Goal: Task Accomplishment & Management: Manage account settings

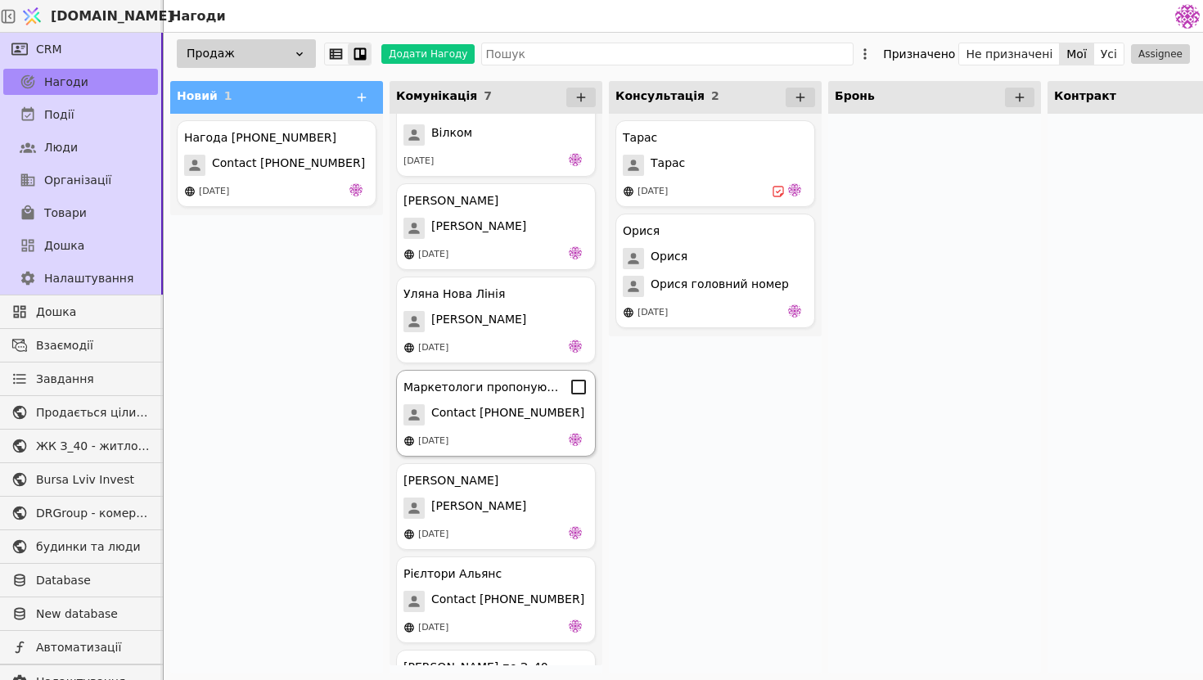
scroll to position [108, 0]
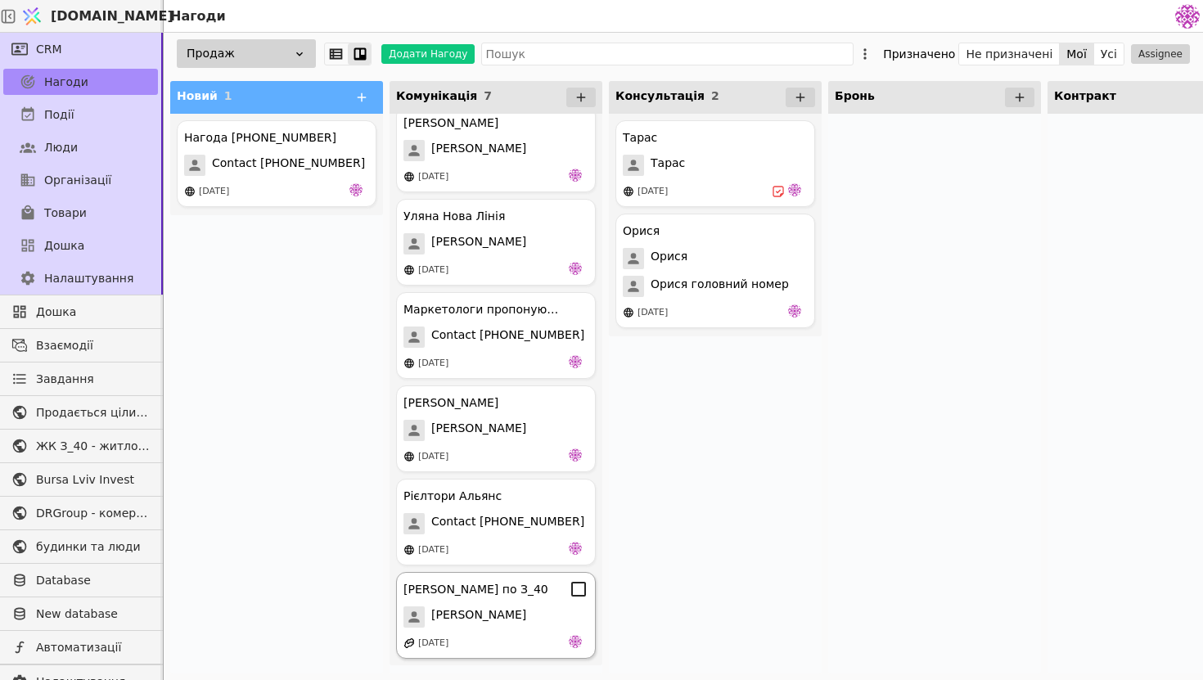
click at [431, 632] on div "[PERSON_NAME] по З_40 [PERSON_NAME] [DATE]" at bounding box center [496, 615] width 200 height 87
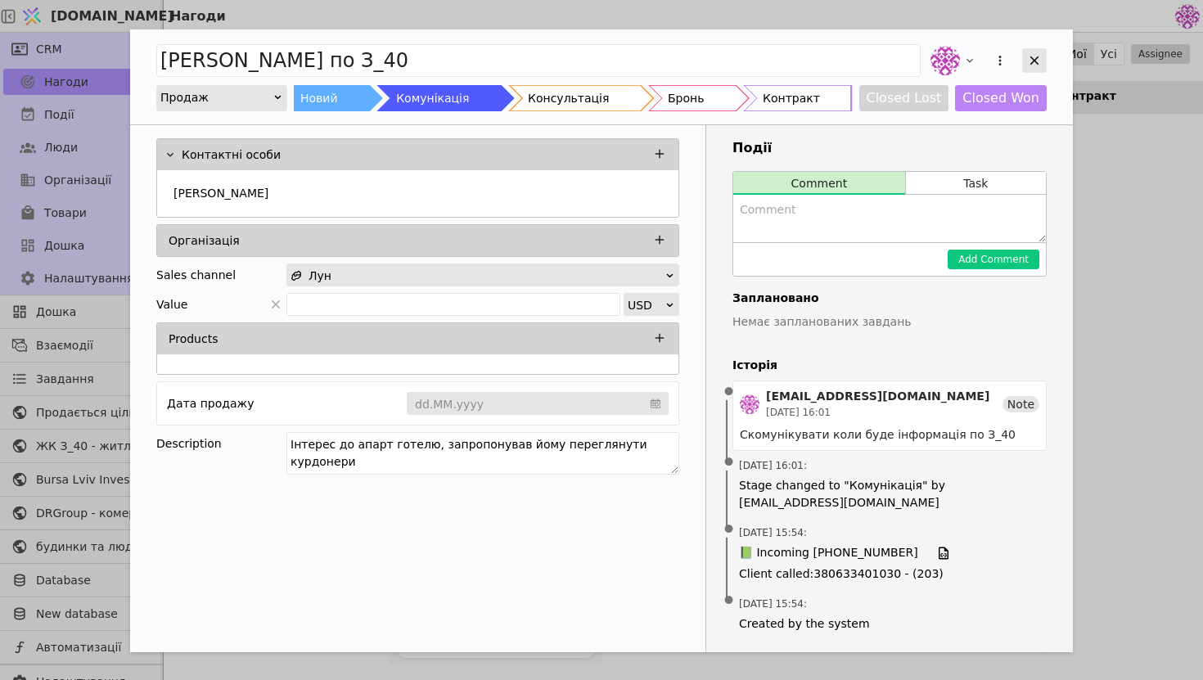
click at [1041, 59] on icon "Add Opportunity" at bounding box center [1034, 60] width 15 height 15
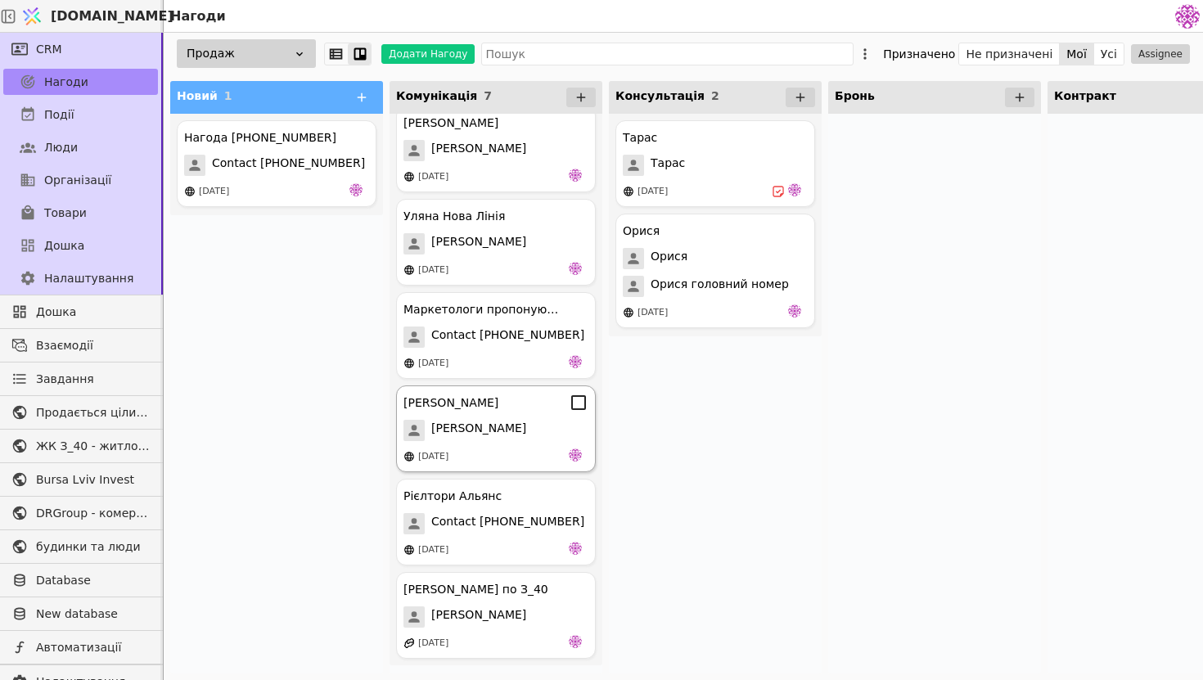
click at [531, 436] on div "[PERSON_NAME]" at bounding box center [496, 430] width 185 height 21
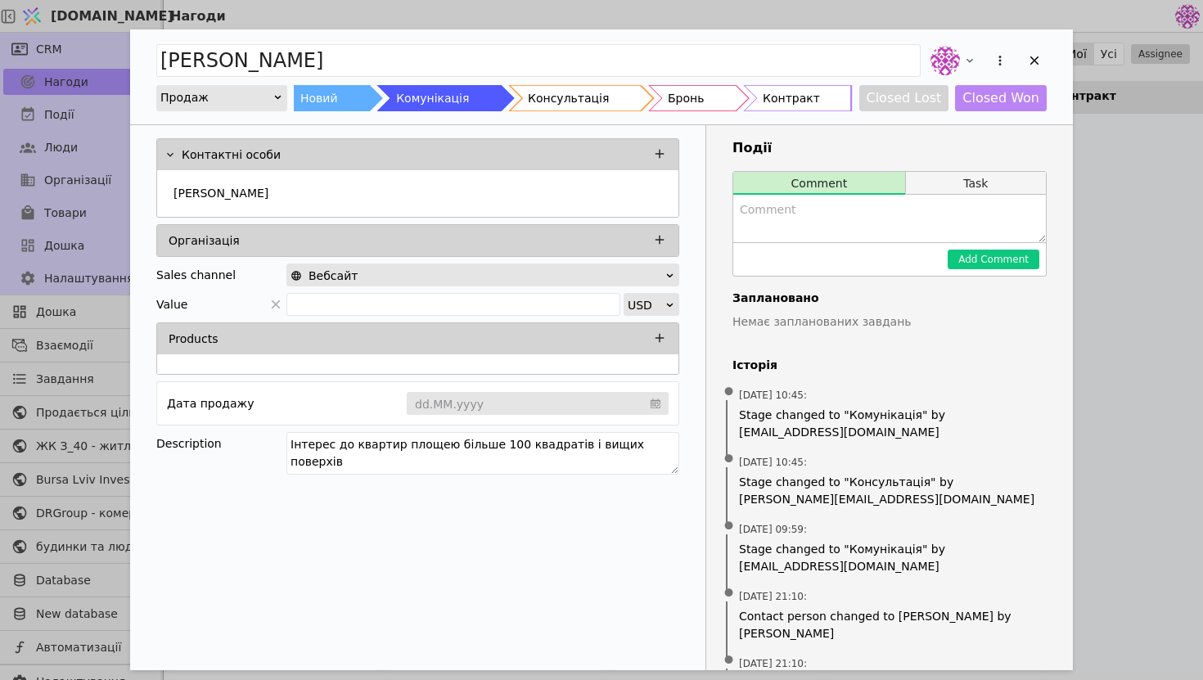
click at [959, 182] on button "Task" at bounding box center [976, 183] width 140 height 23
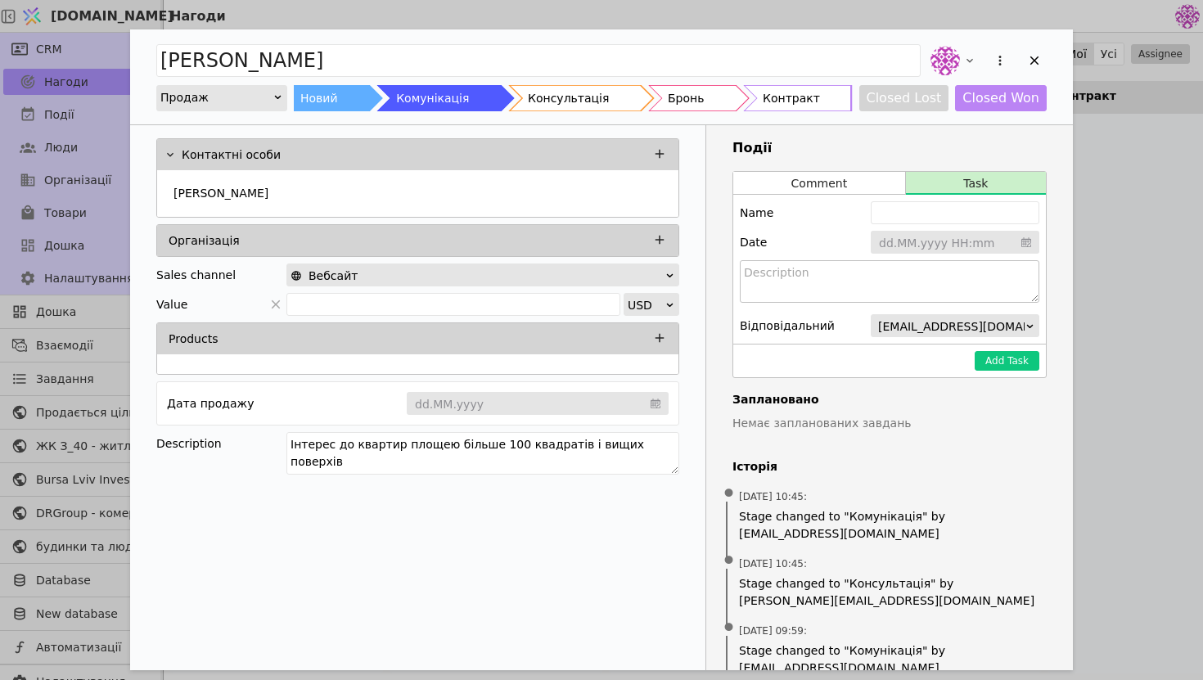
click at [869, 276] on textarea "Add Opportunity" at bounding box center [890, 281] width 300 height 43
click at [915, 231] on input "Add Opportunity" at bounding box center [955, 243] width 169 height 25
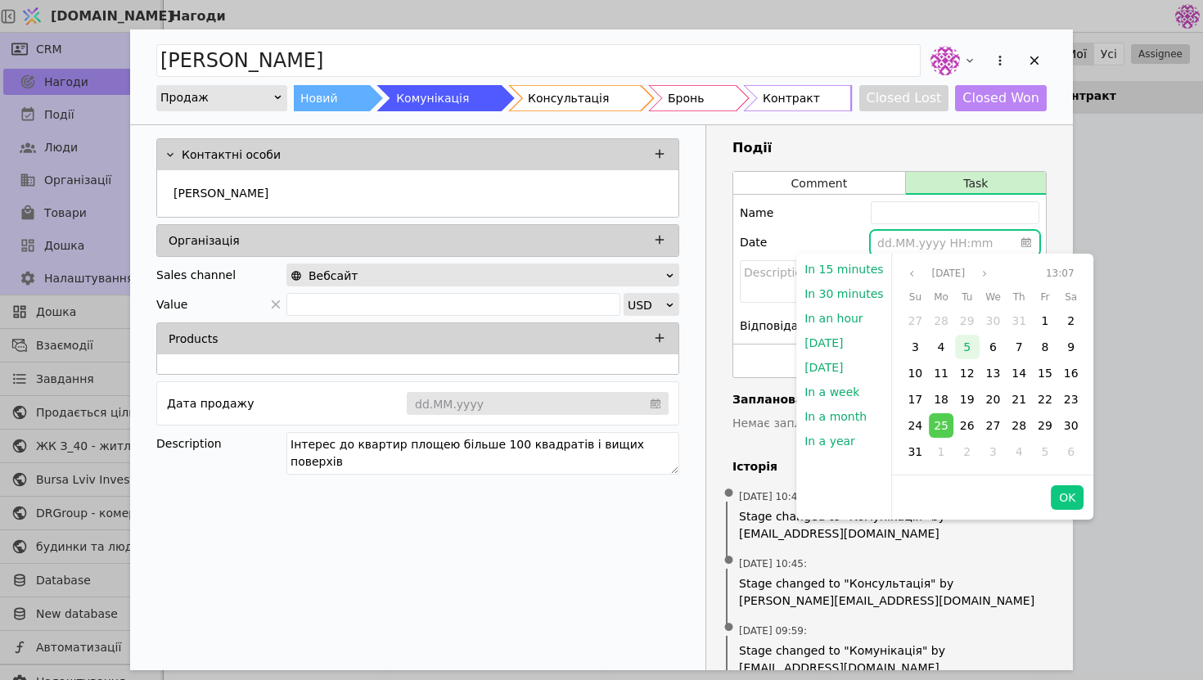
click at [964, 346] on span "5" at bounding box center [967, 347] width 7 height 13
click at [743, 281] on textarea "Add Opportunity" at bounding box center [890, 281] width 300 height 43
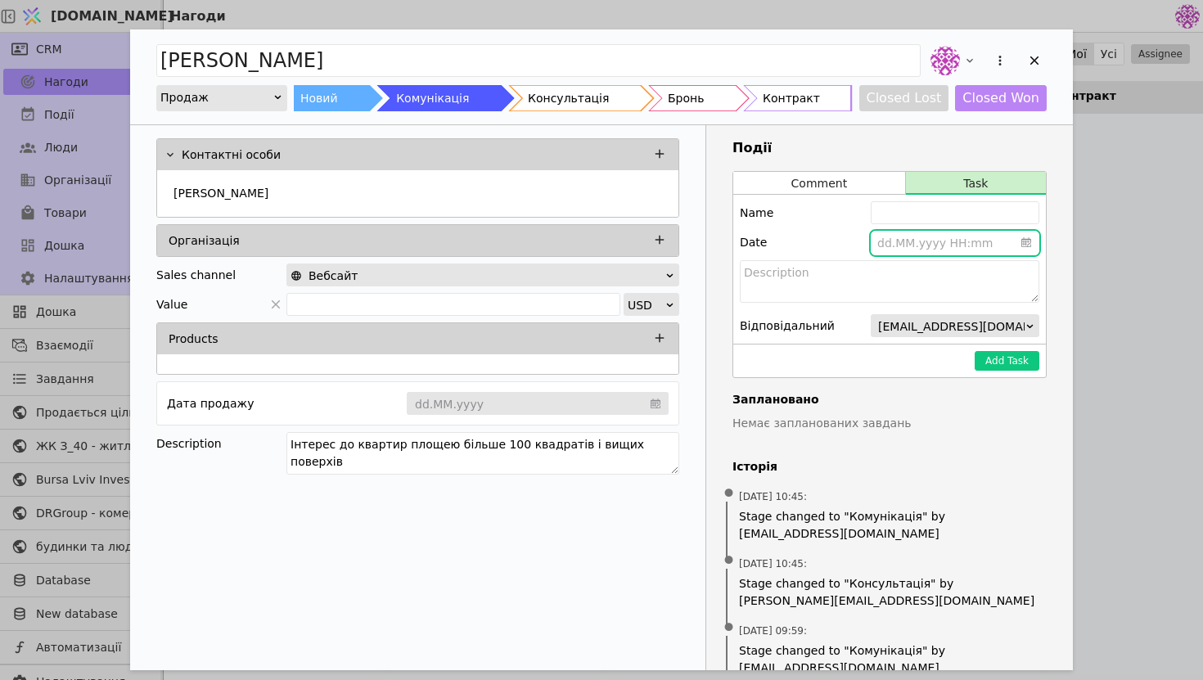
click at [941, 240] on input "Add Opportunity" at bounding box center [955, 243] width 169 height 25
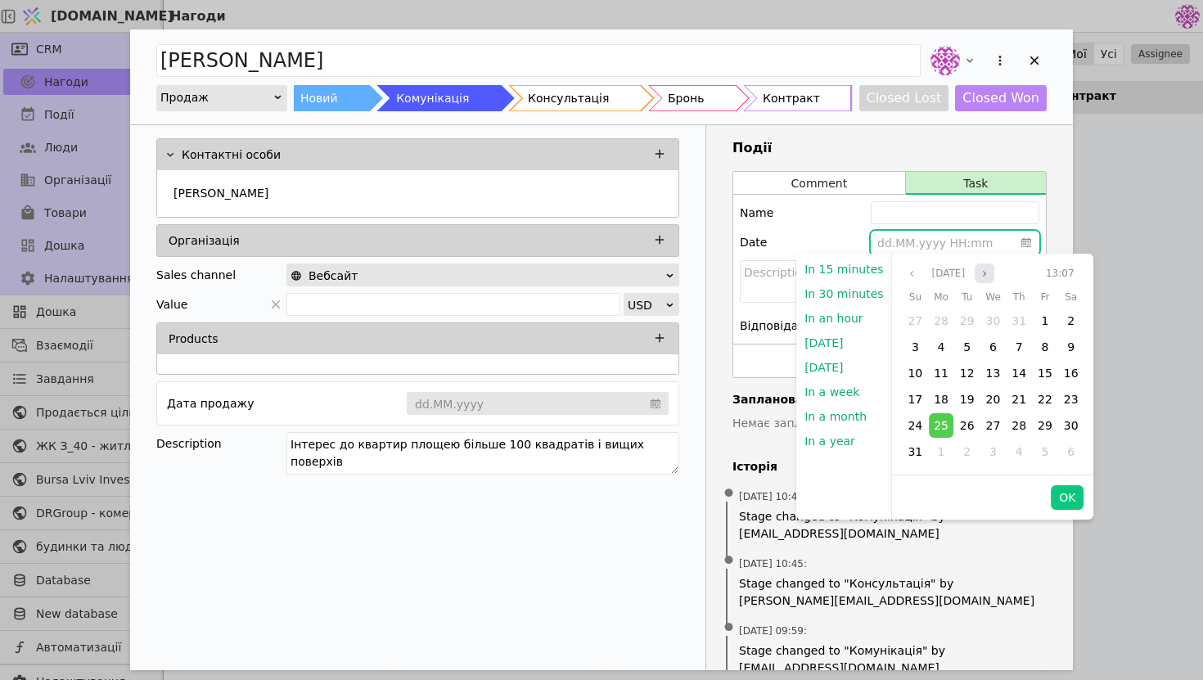
click at [987, 271] on icon "angle right" at bounding box center [985, 274] width 10 height 10
click at [1041, 327] on span "5" at bounding box center [1044, 320] width 7 height 13
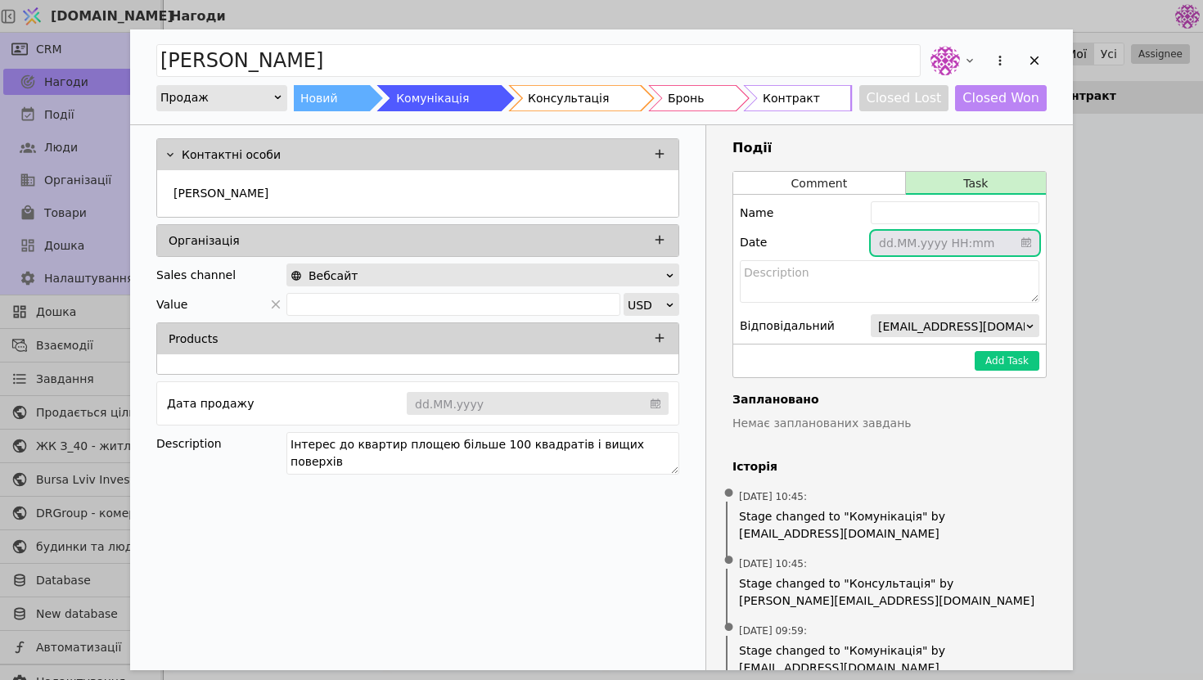
click at [1063, 228] on div "Події Comment Task Name Date dd.MM.yyyy HH:mm Відповідальний [EMAIL_ADDRESS][DO…" at bounding box center [890, 529] width 367 height 809
click at [959, 240] on input "Add Opportunity" at bounding box center [955, 243] width 169 height 25
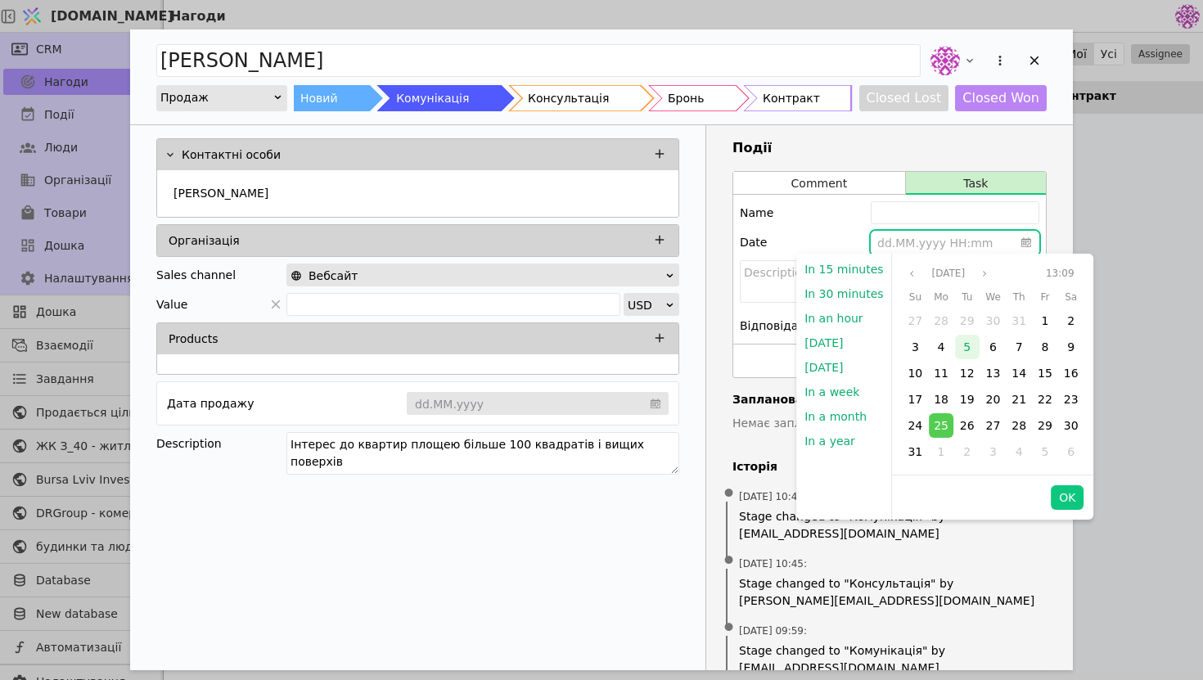
click at [964, 351] on span "5" at bounding box center [967, 347] width 7 height 13
click at [987, 272] on icon "angle right" at bounding box center [984, 274] width 3 height 6
click at [1041, 326] on span "5" at bounding box center [1044, 320] width 7 height 13
click at [1059, 494] on button "OK" at bounding box center [1067, 497] width 33 height 25
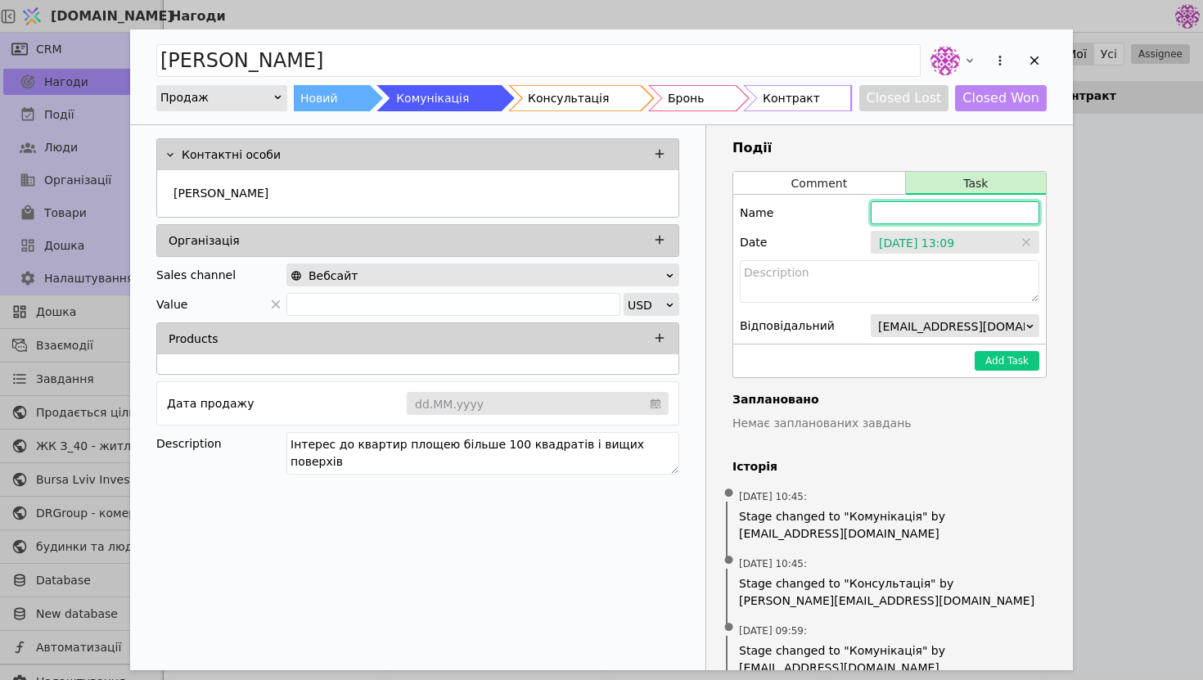
click at [959, 214] on input "Add Opportunity" at bounding box center [955, 212] width 169 height 23
type input "Попередньо запланована зустріч"
click at [1016, 354] on button "Add Task" at bounding box center [1007, 361] width 65 height 20
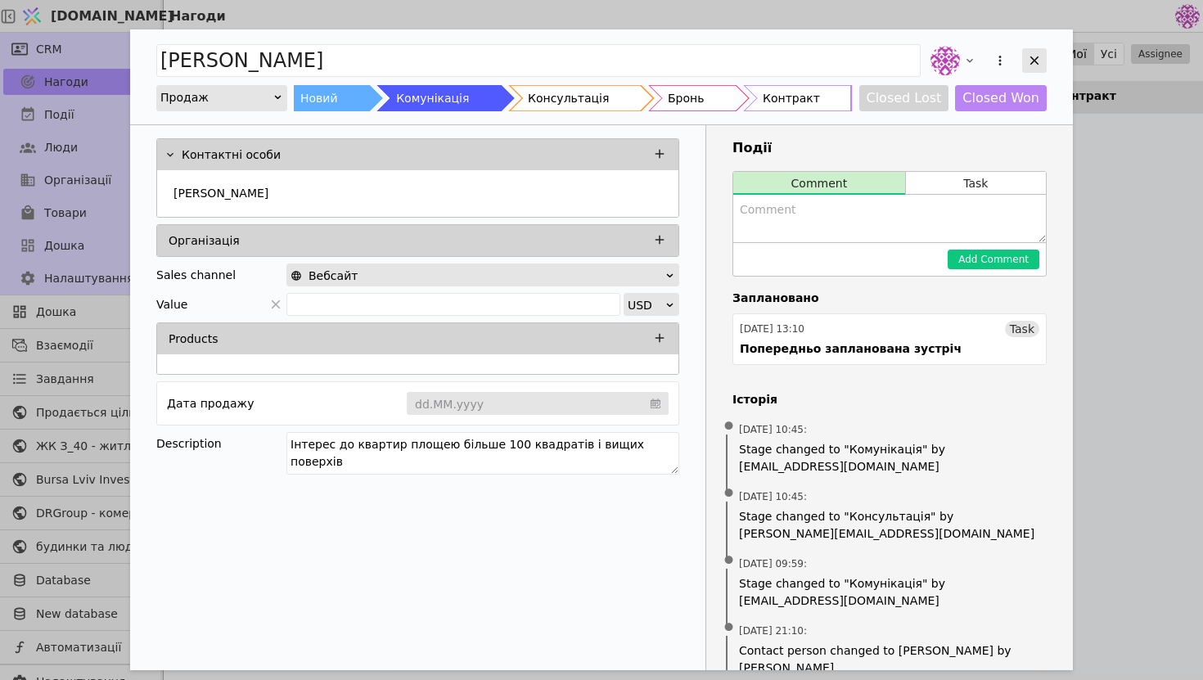
click at [1045, 67] on div "Add Opportunity" at bounding box center [1035, 60] width 25 height 25
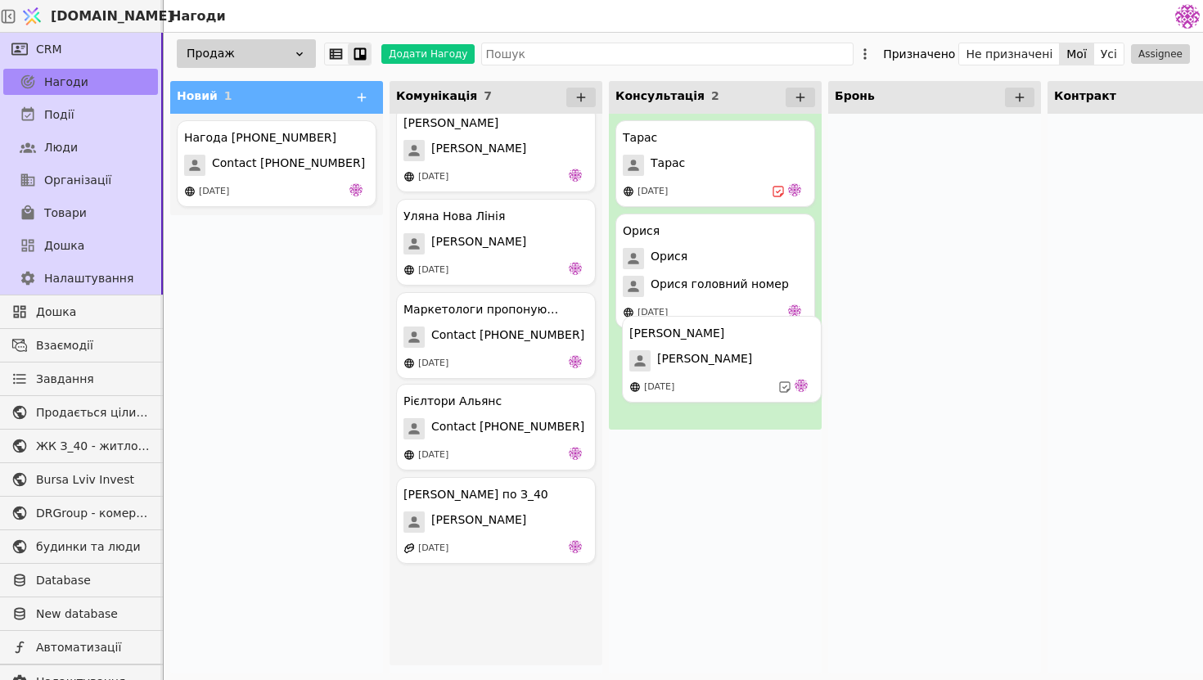
drag, startPoint x: 526, startPoint y: 432, endPoint x: 757, endPoint y: 364, distance: 241.4
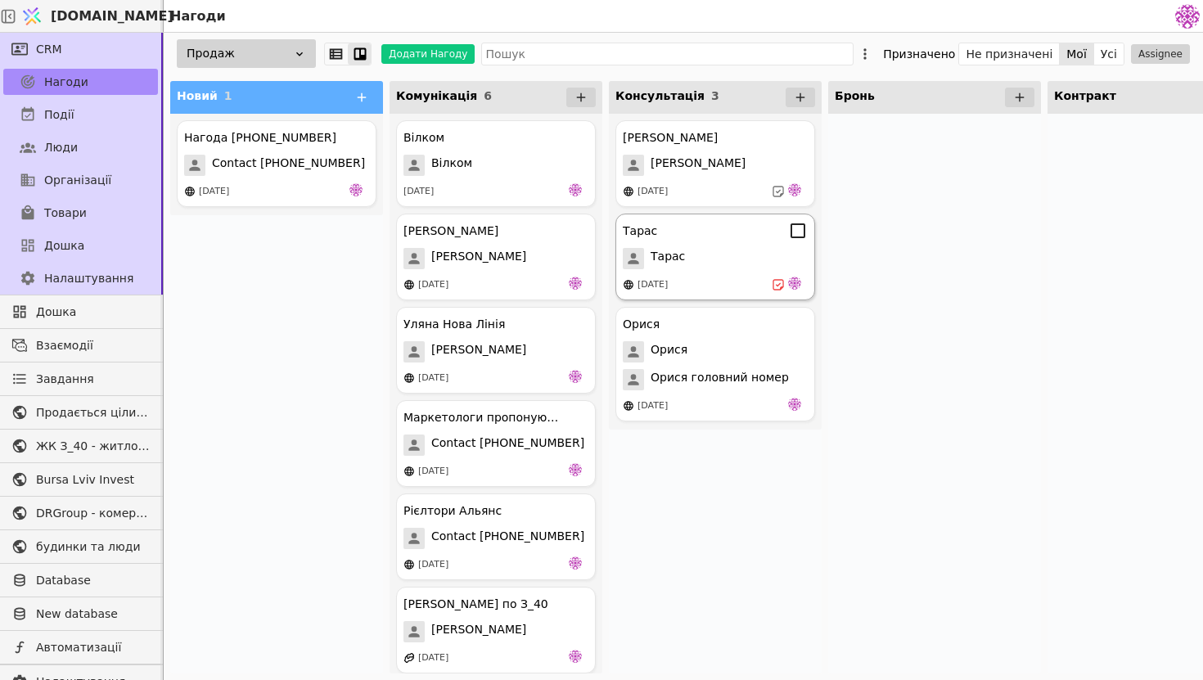
click at [734, 269] on div "[PERSON_NAME] [DATE]" at bounding box center [716, 257] width 200 height 87
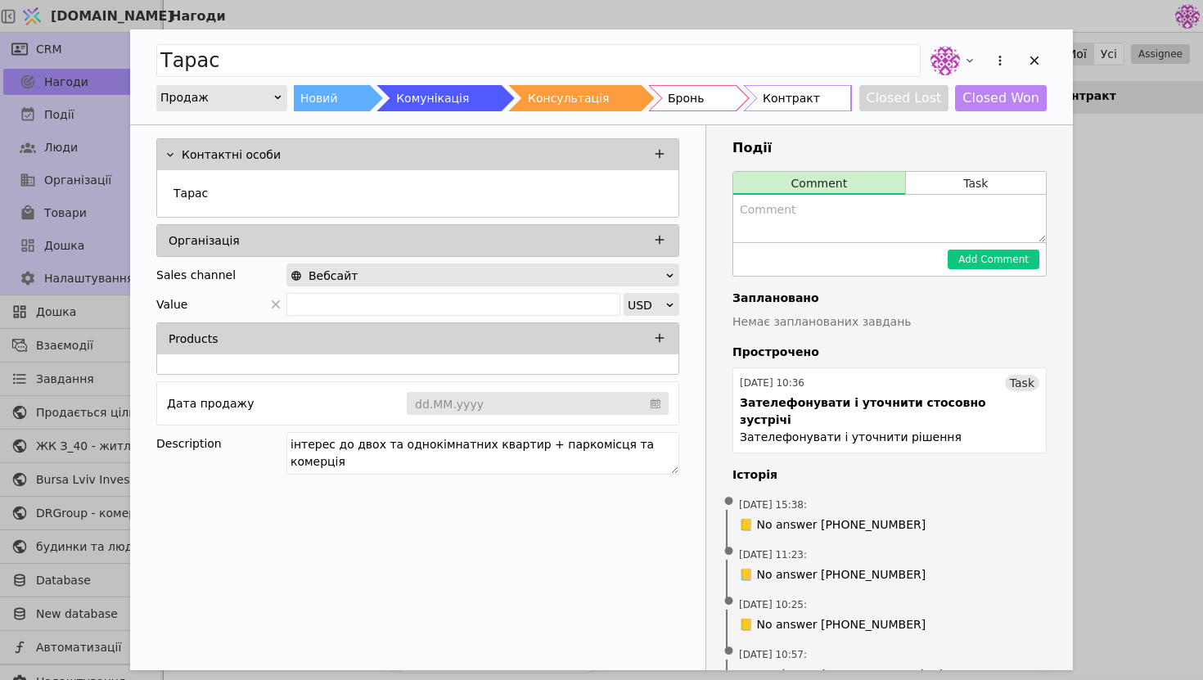
click at [1041, 73] on div "Add Opportunity" at bounding box center [988, 61] width 120 height 36
click at [1036, 66] on icon "Add Opportunity" at bounding box center [1034, 60] width 15 height 15
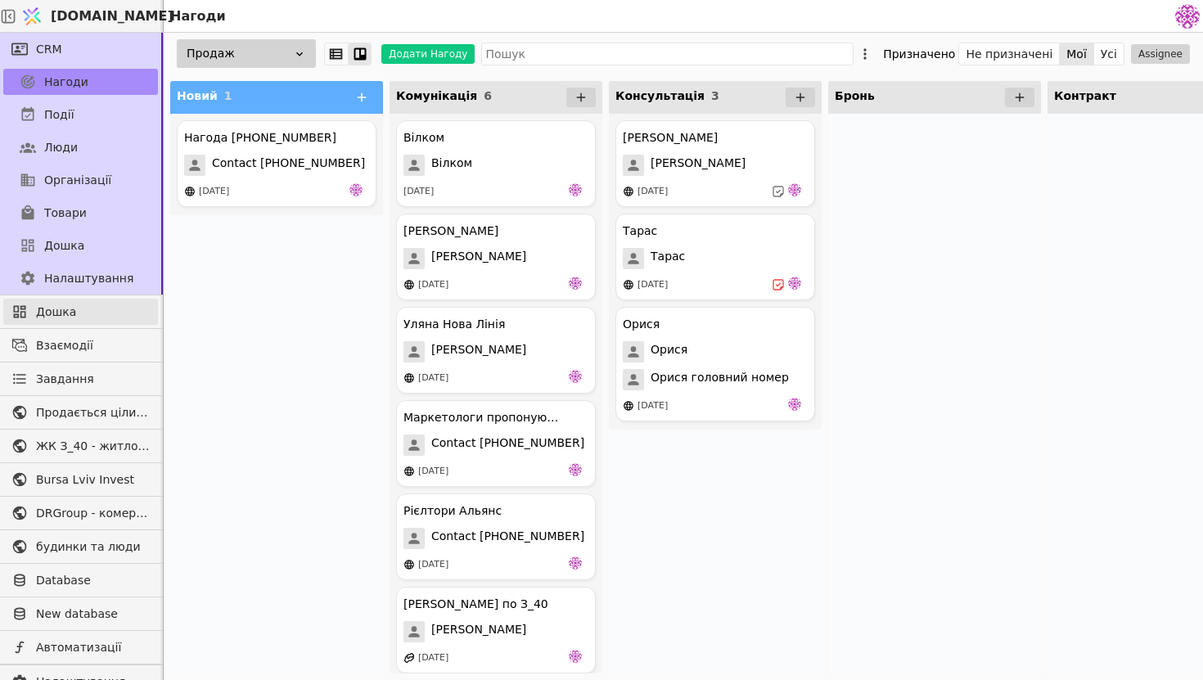
click at [111, 320] on link "Дошка" at bounding box center [80, 312] width 155 height 26
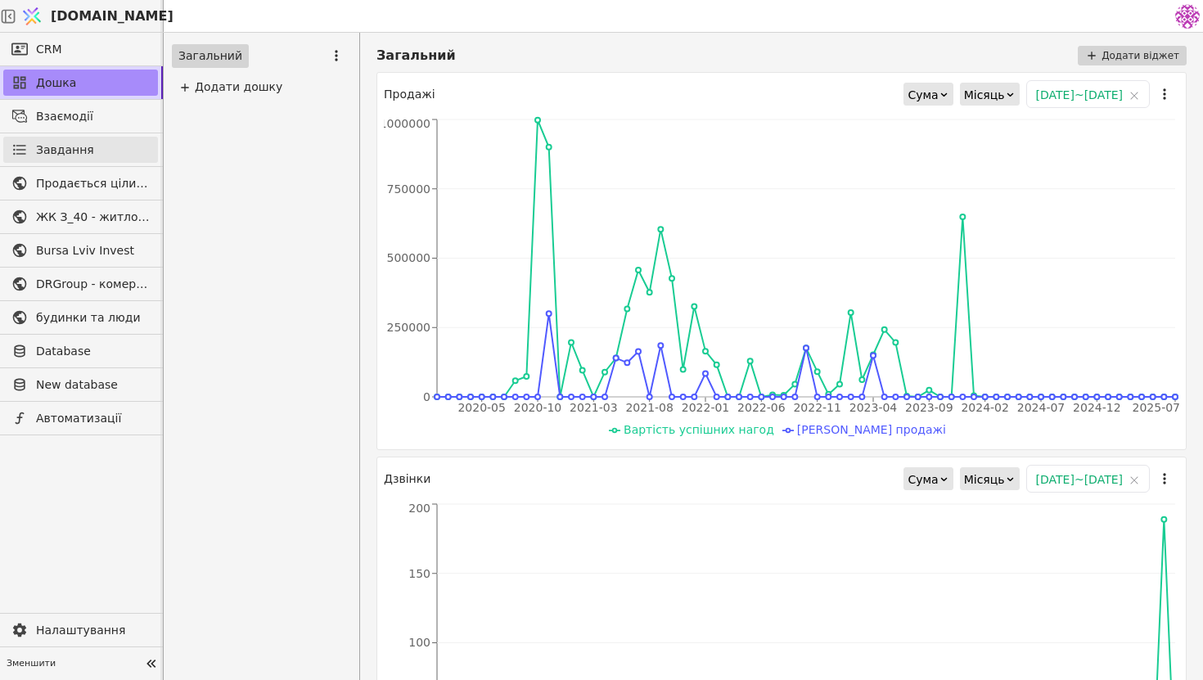
click at [70, 150] on span "Завдання" at bounding box center [65, 150] width 58 height 17
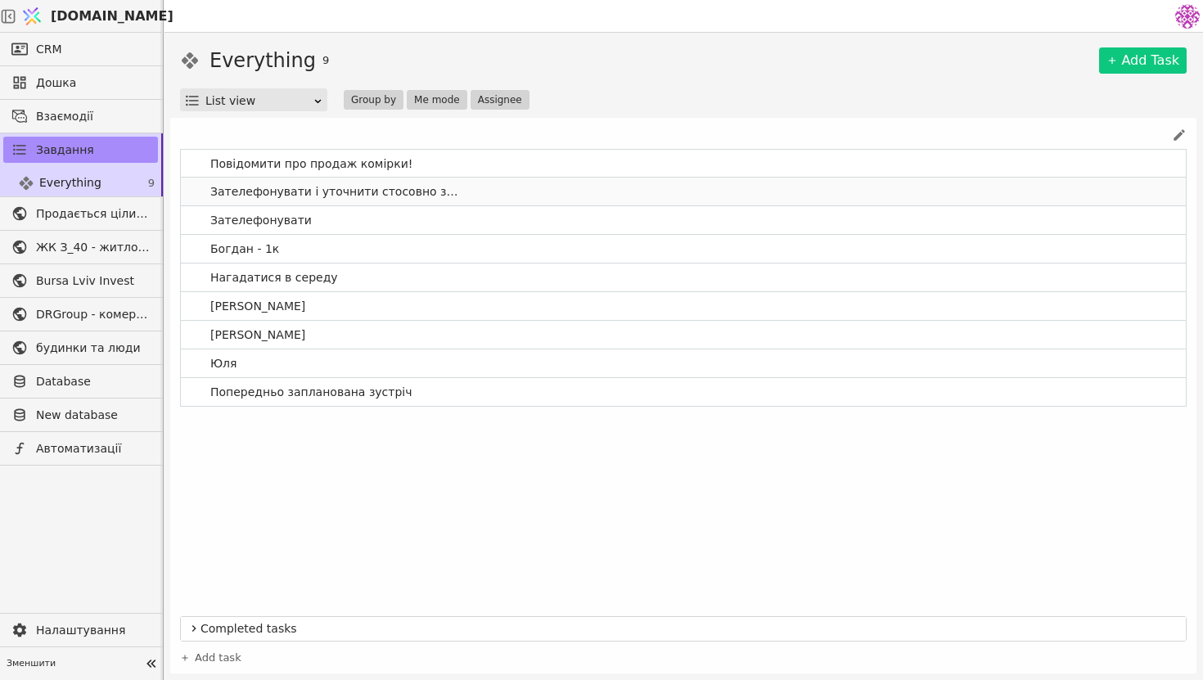
click at [528, 202] on link "Зателефонувати і уточнити стосовно зустрічі" at bounding box center [683, 192] width 1005 height 28
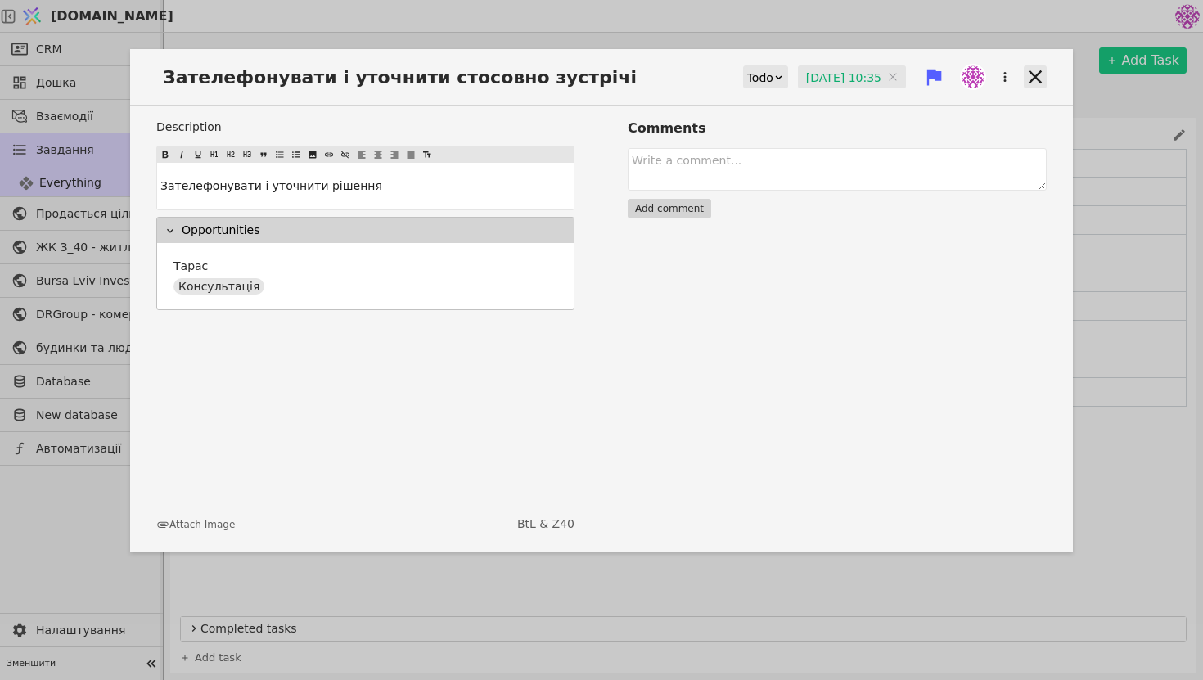
click at [1029, 74] on icon at bounding box center [1035, 76] width 23 height 23
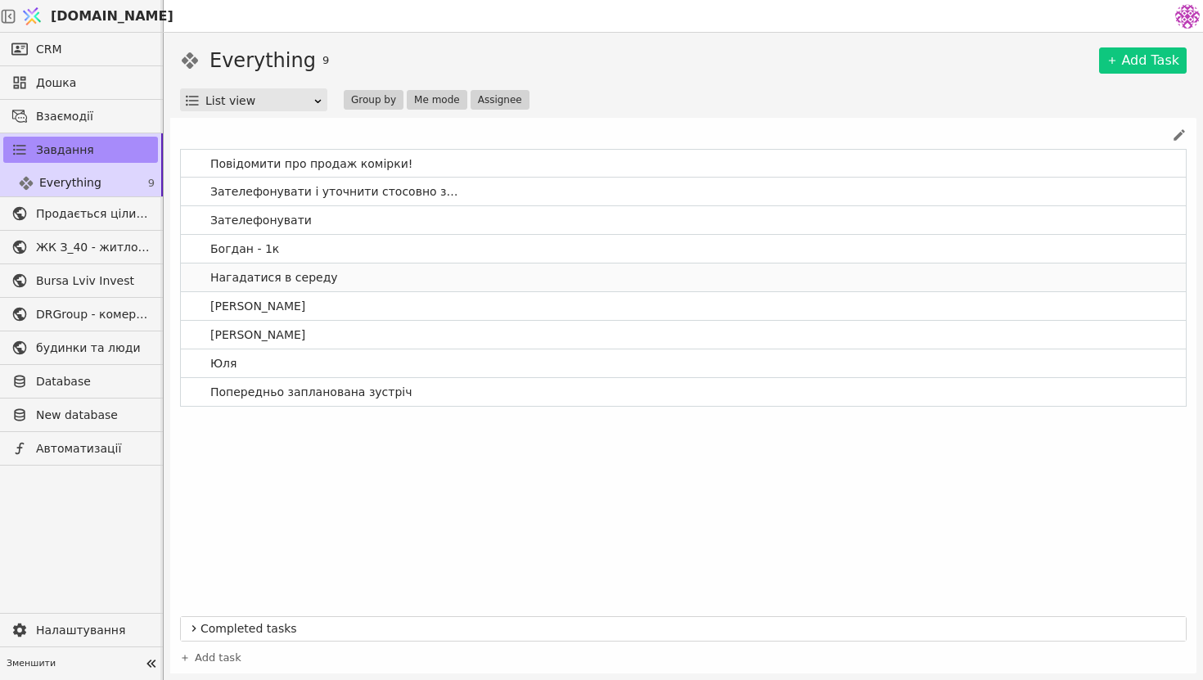
click at [481, 286] on link "Нагадатися в середу" at bounding box center [683, 278] width 1005 height 28
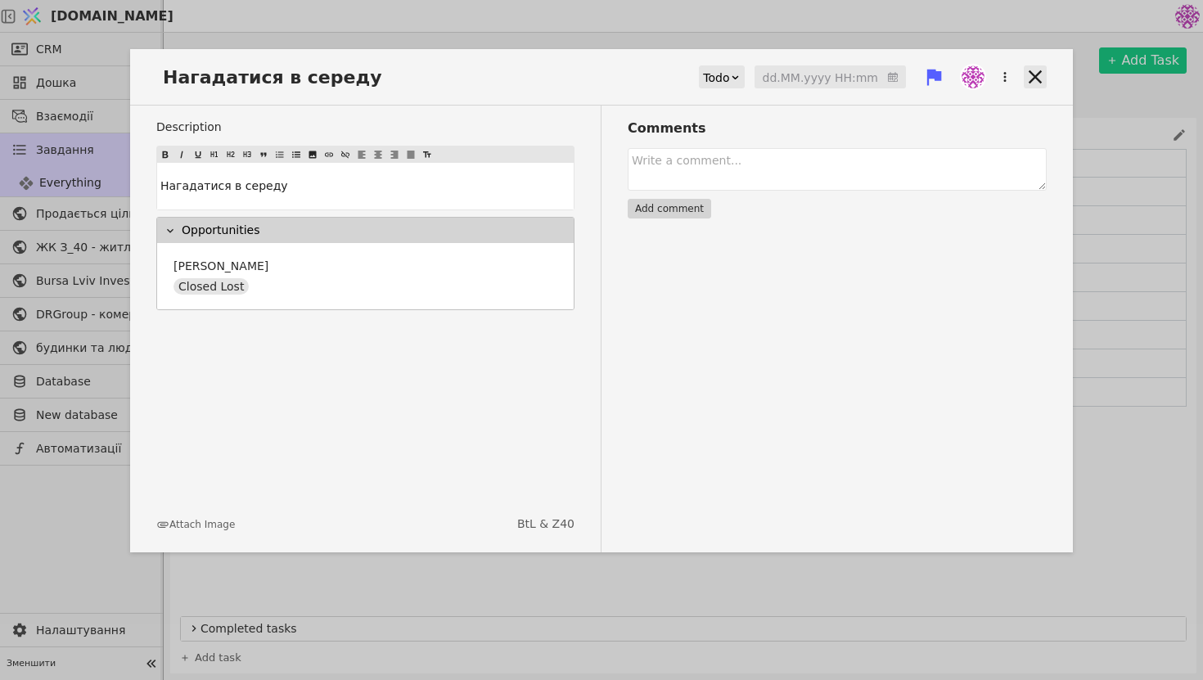
click at [1032, 79] on icon at bounding box center [1035, 76] width 23 height 23
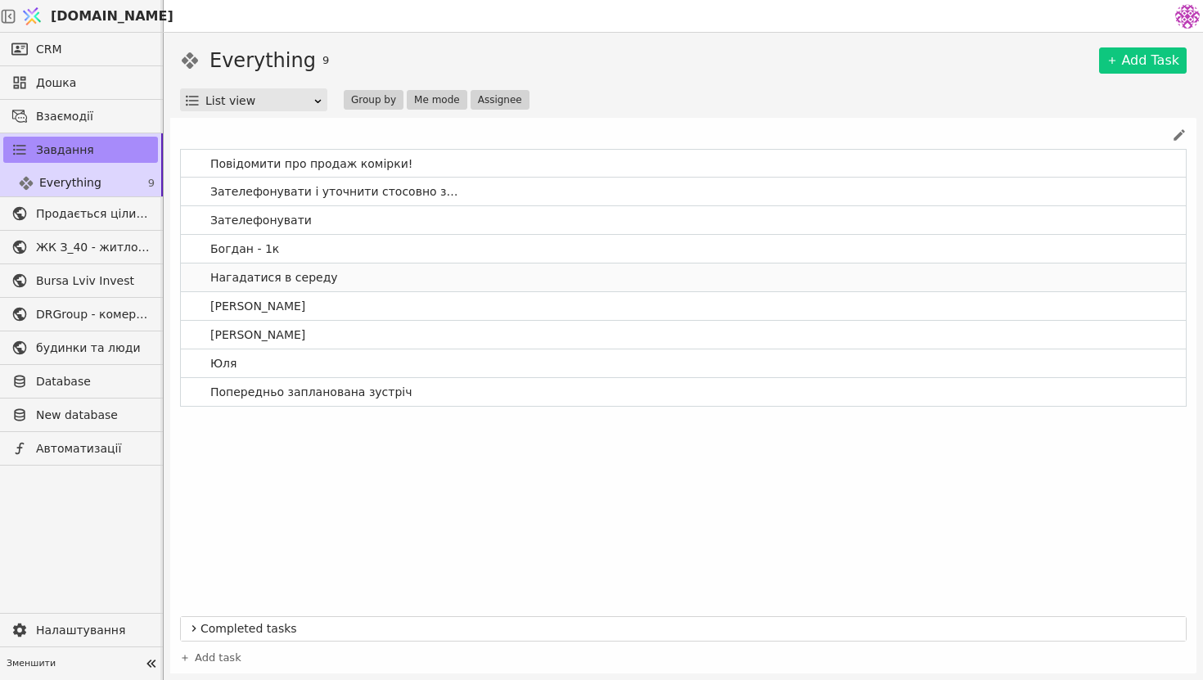
click at [463, 283] on link "Нагадатися в середу" at bounding box center [683, 278] width 1005 height 28
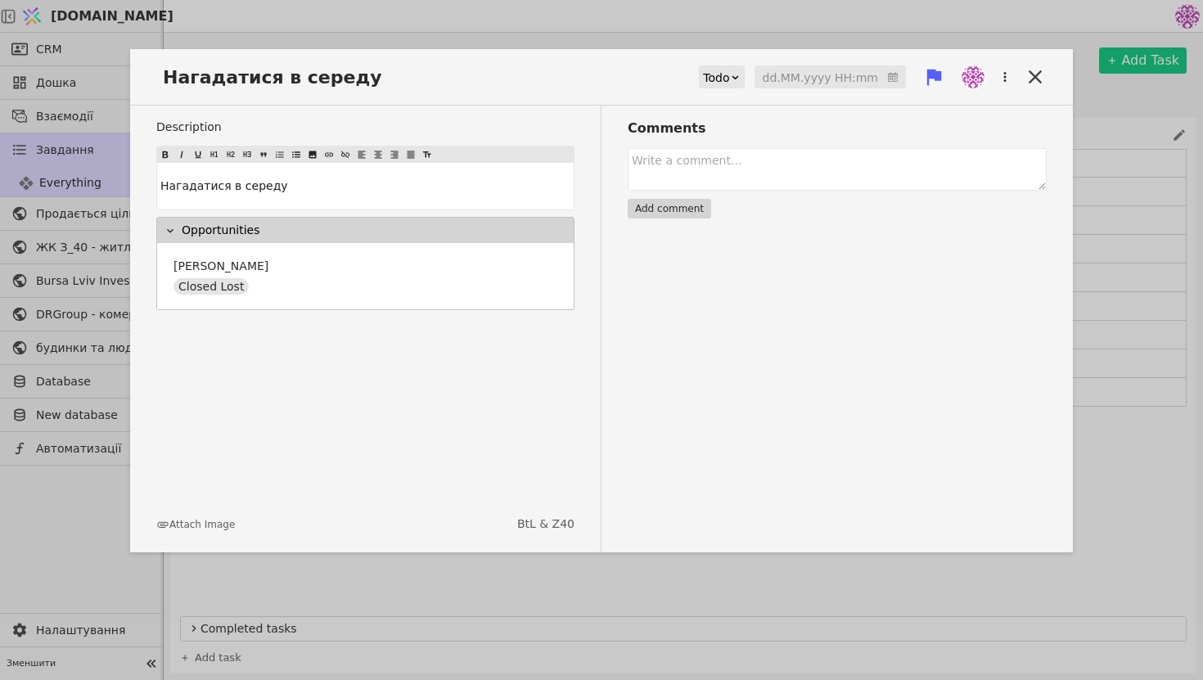
click at [935, 74] on icon at bounding box center [935, 78] width 15 height 16
click at [741, 70] on div at bounding box center [735, 76] width 11 height 21
click at [1011, 75] on icon "button" at bounding box center [1005, 77] width 15 height 15
click at [1041, 81] on icon at bounding box center [1035, 76] width 13 height 13
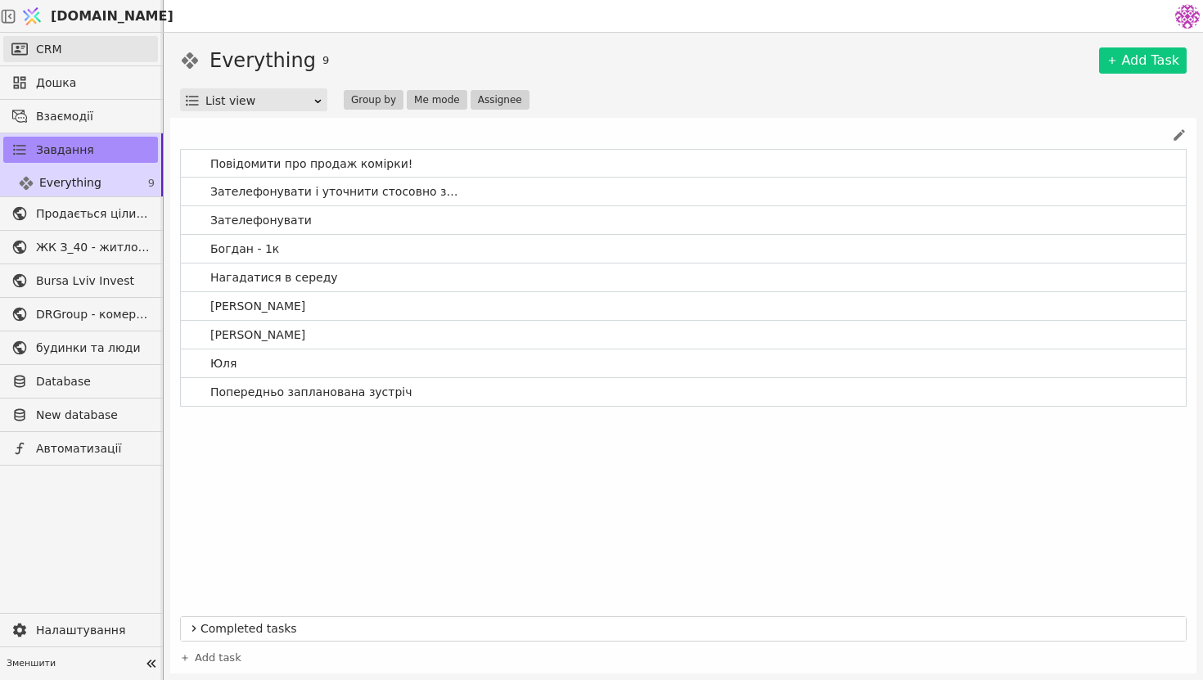
click at [114, 54] on link "CRM" at bounding box center [80, 49] width 155 height 26
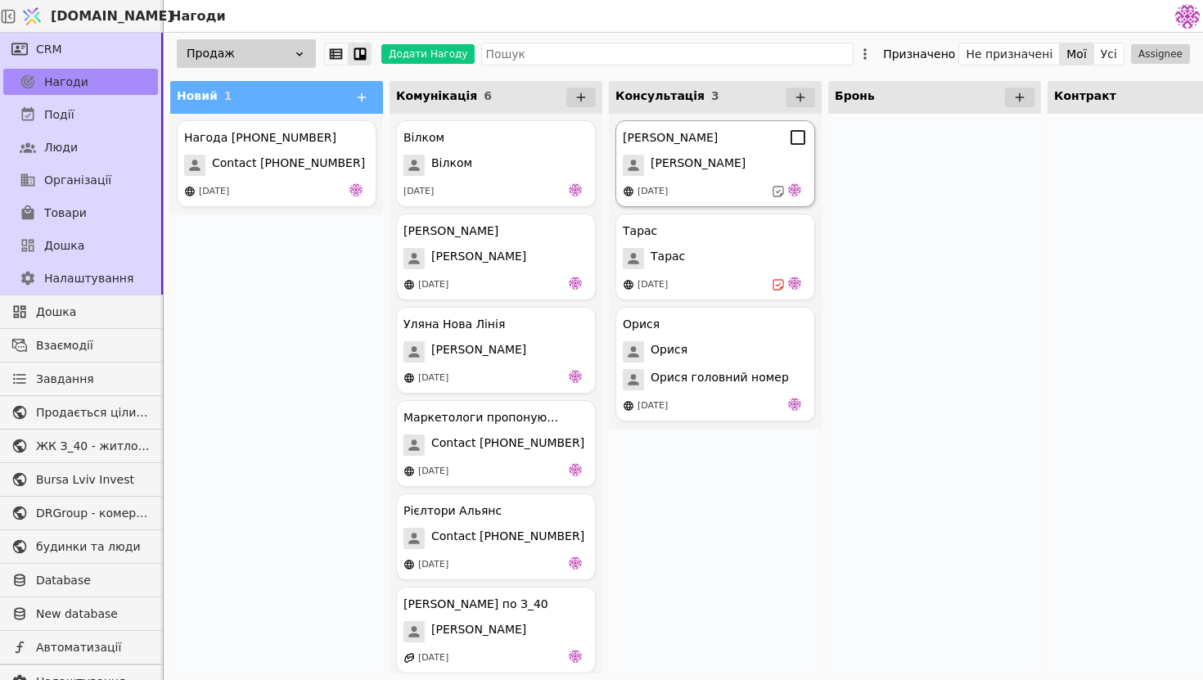
click at [743, 181] on div "[PERSON_NAME] [PERSON_NAME] [DATE]" at bounding box center [716, 163] width 200 height 87
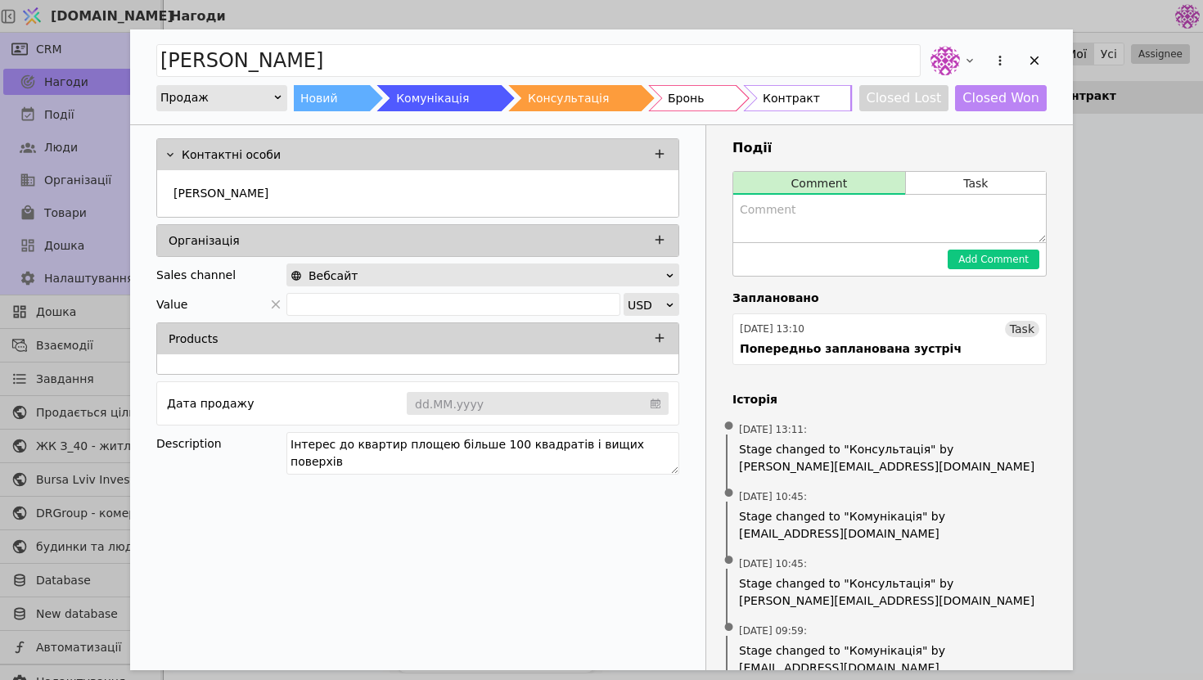
click at [1131, 223] on div "[PERSON_NAME] Продаж Новий Комунікація Консультація Бронь Контракт Closed Lost …" at bounding box center [601, 340] width 1203 height 680
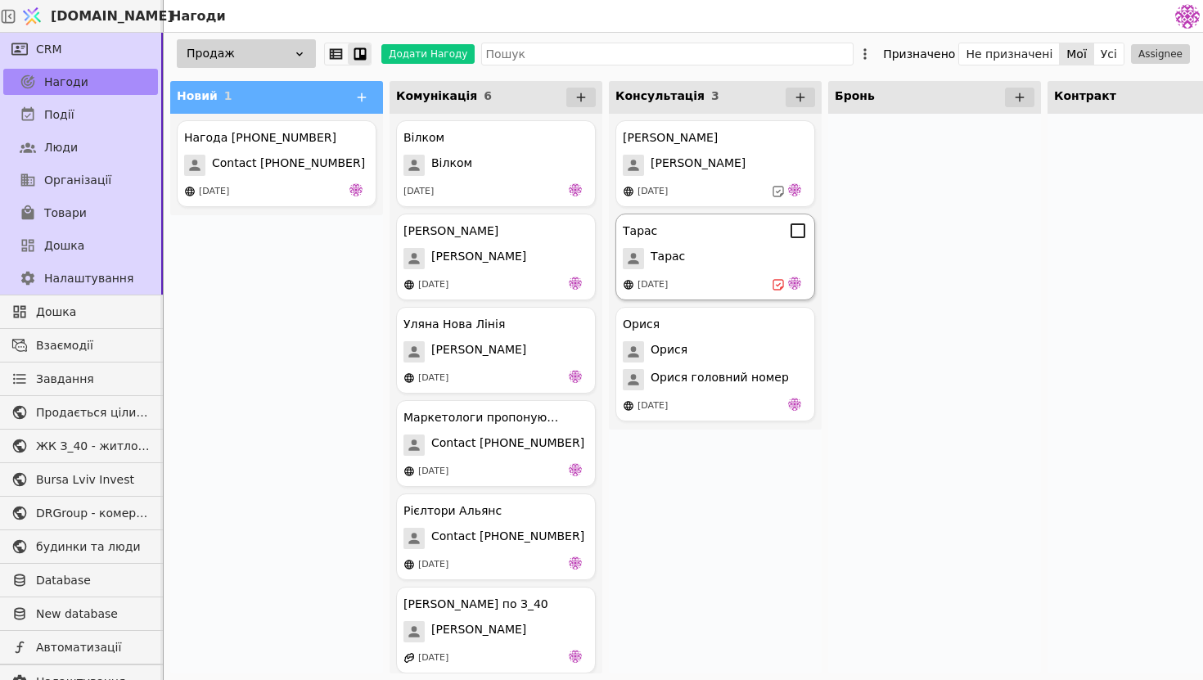
click at [750, 273] on div "[PERSON_NAME] [DATE]" at bounding box center [716, 257] width 200 height 87
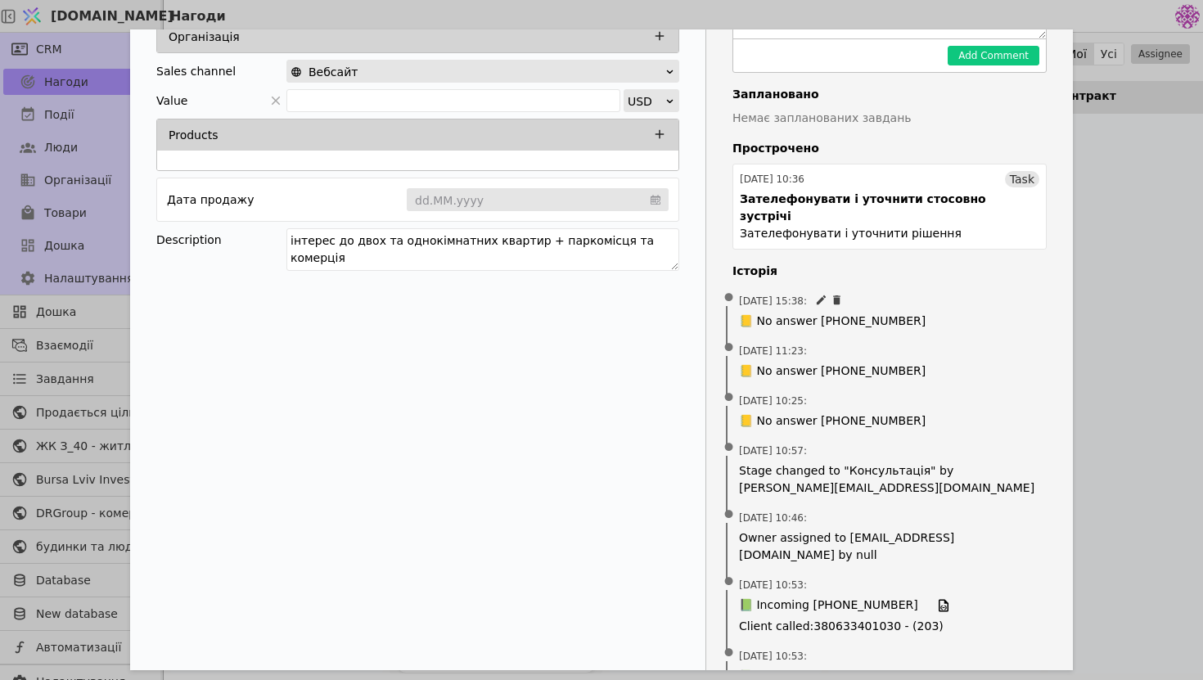
scroll to position [208, 0]
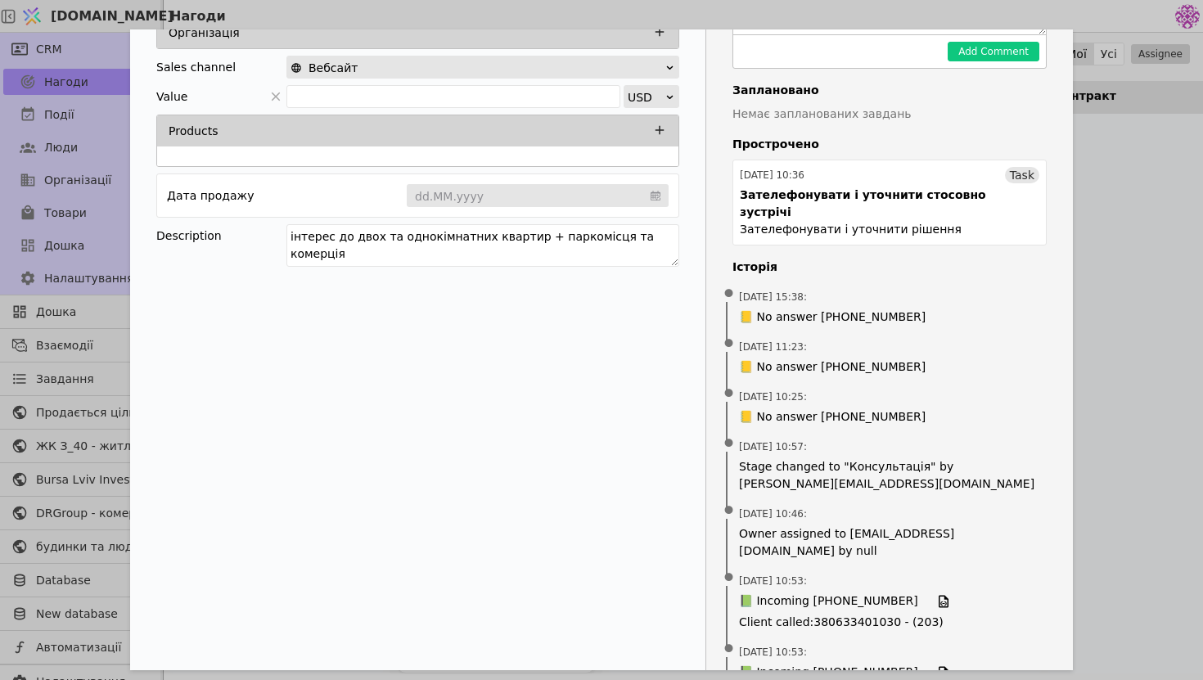
click at [1122, 302] on div "[PERSON_NAME] Продаж Новий Комунікація Консультація Бронь Контракт Closed Lost …" at bounding box center [601, 340] width 1203 height 680
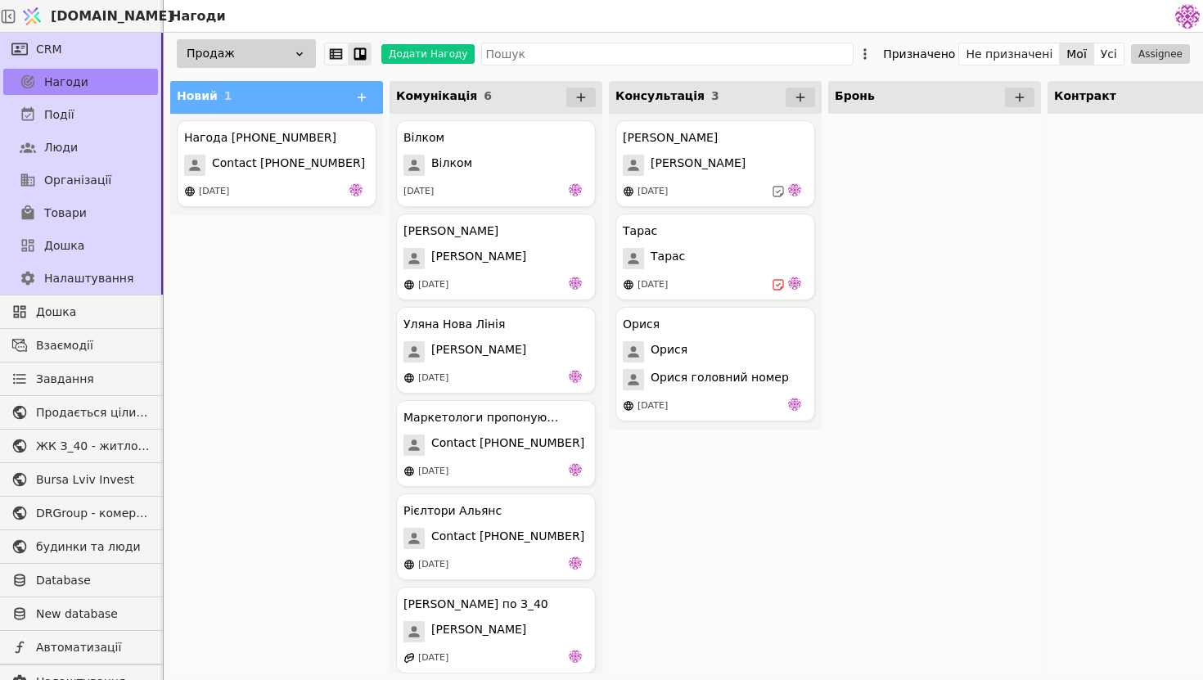
click at [802, 477] on div "[PERSON_NAME] [PERSON_NAME] [DATE] [GEOGRAPHIC_DATA][PERSON_NAME] [DATE] [PERSO…" at bounding box center [715, 394] width 213 height 560
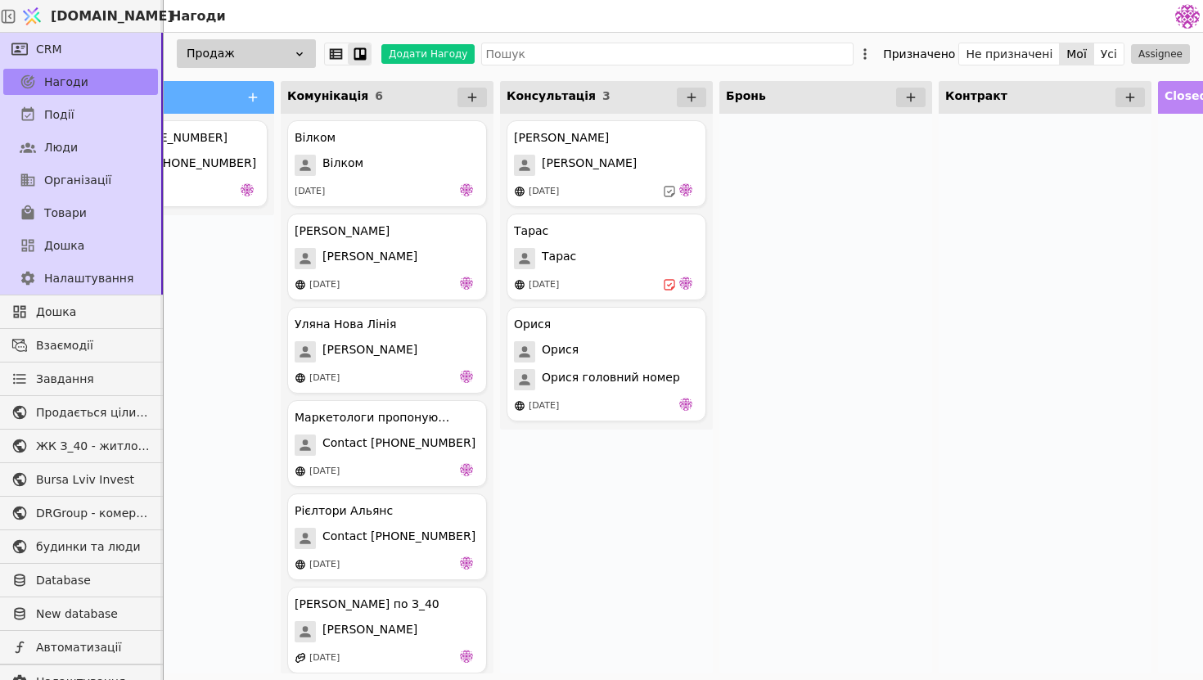
scroll to position [0, 83]
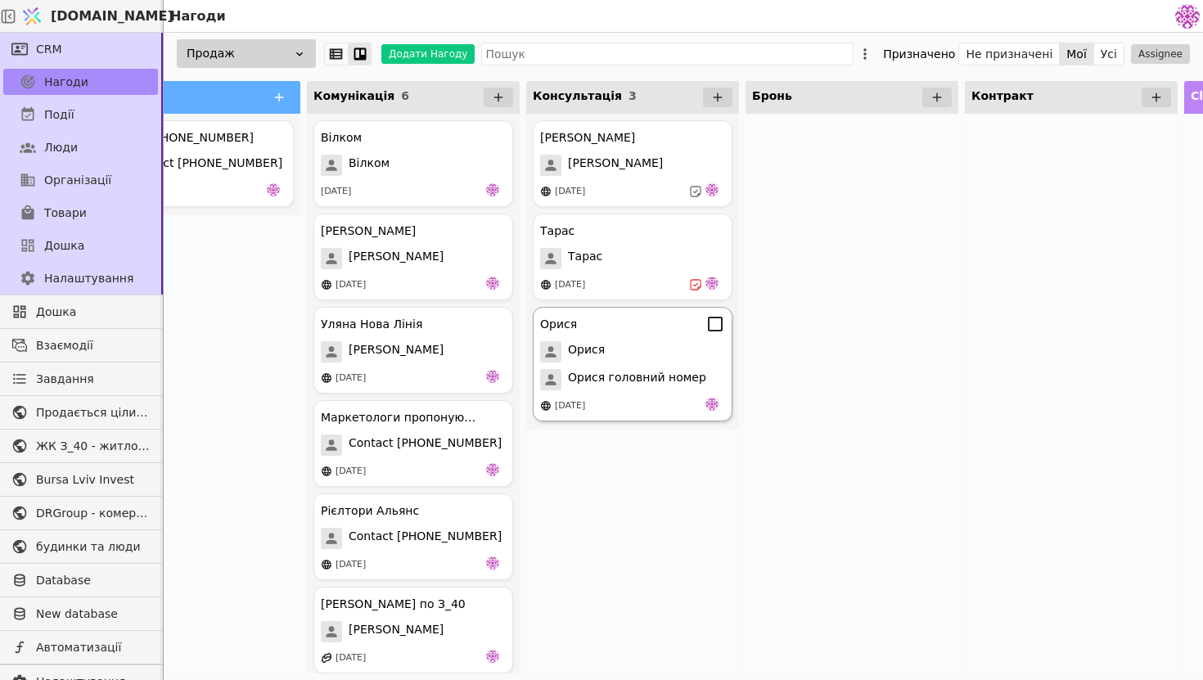
click at [666, 377] on span "Орися головний номер" at bounding box center [637, 379] width 138 height 21
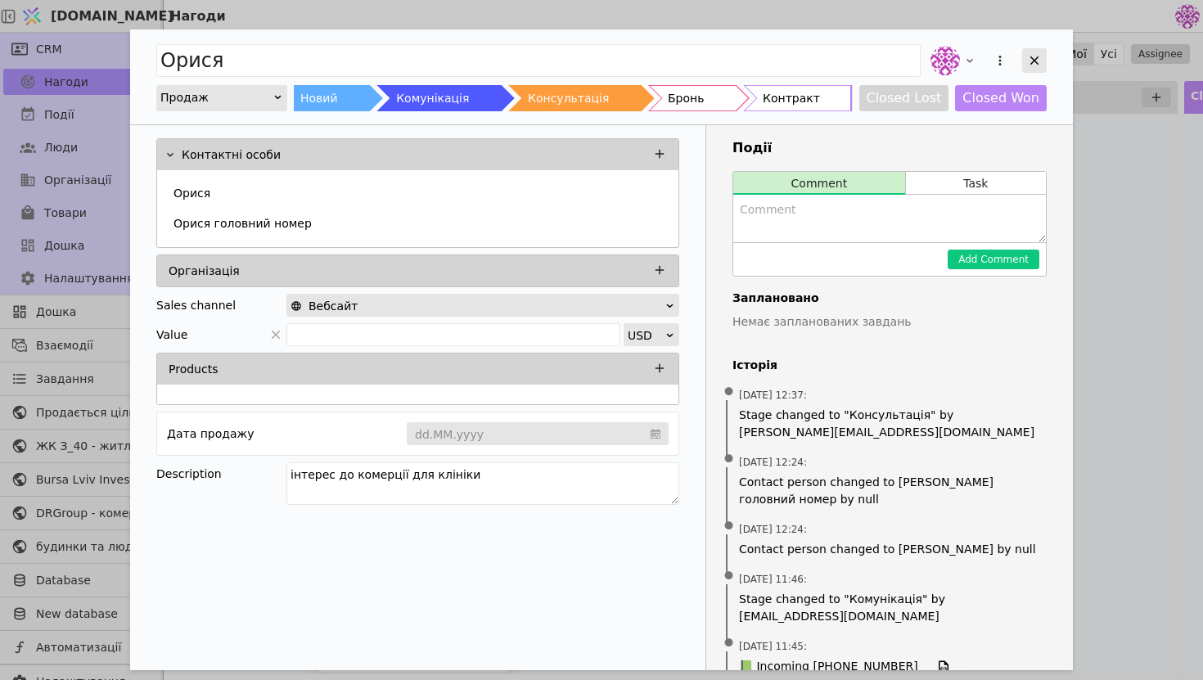
click at [1030, 67] on icon "Add Opportunity" at bounding box center [1034, 60] width 15 height 15
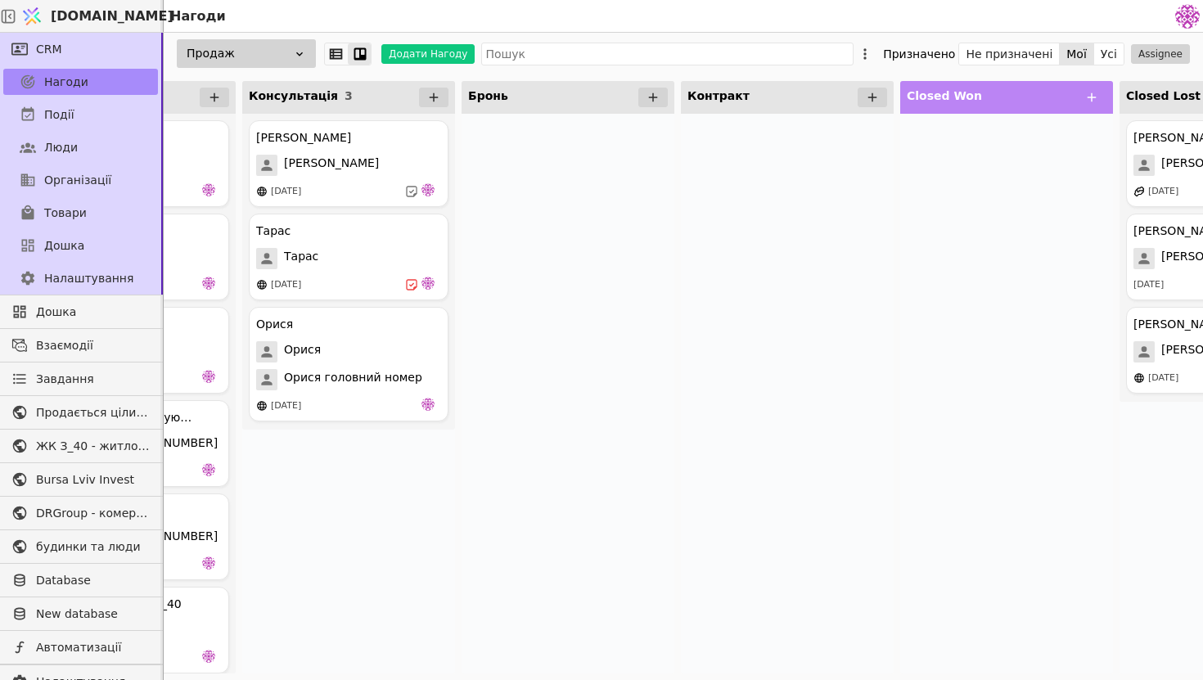
scroll to position [0, 503]
